Goal: Transaction & Acquisition: Purchase product/service

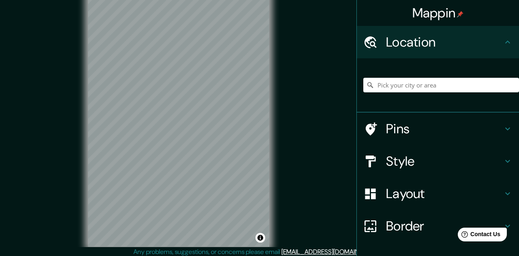
scroll to position [15, 0]
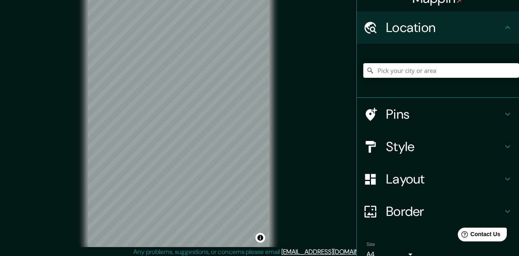
click at [410, 247] on body "Mappin Location Pins Style Layout Border Choose a border. Hint : you can make l…" at bounding box center [259, 119] width 519 height 256
click at [448, 230] on div at bounding box center [259, 128] width 519 height 256
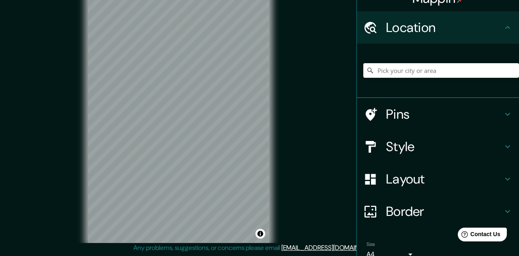
scroll to position [45, 0]
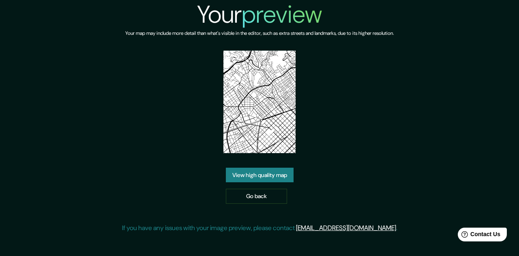
click at [262, 204] on link "Go back" at bounding box center [256, 196] width 61 height 15
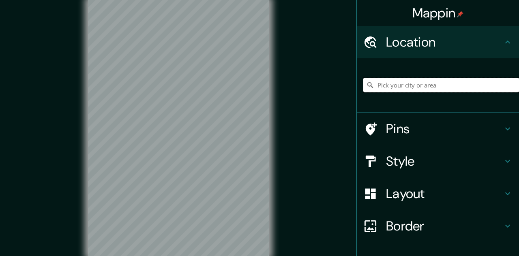
click at [402, 86] on input "Pick your city or area" at bounding box center [441, 85] width 156 height 15
